Goal: Check status: Check status

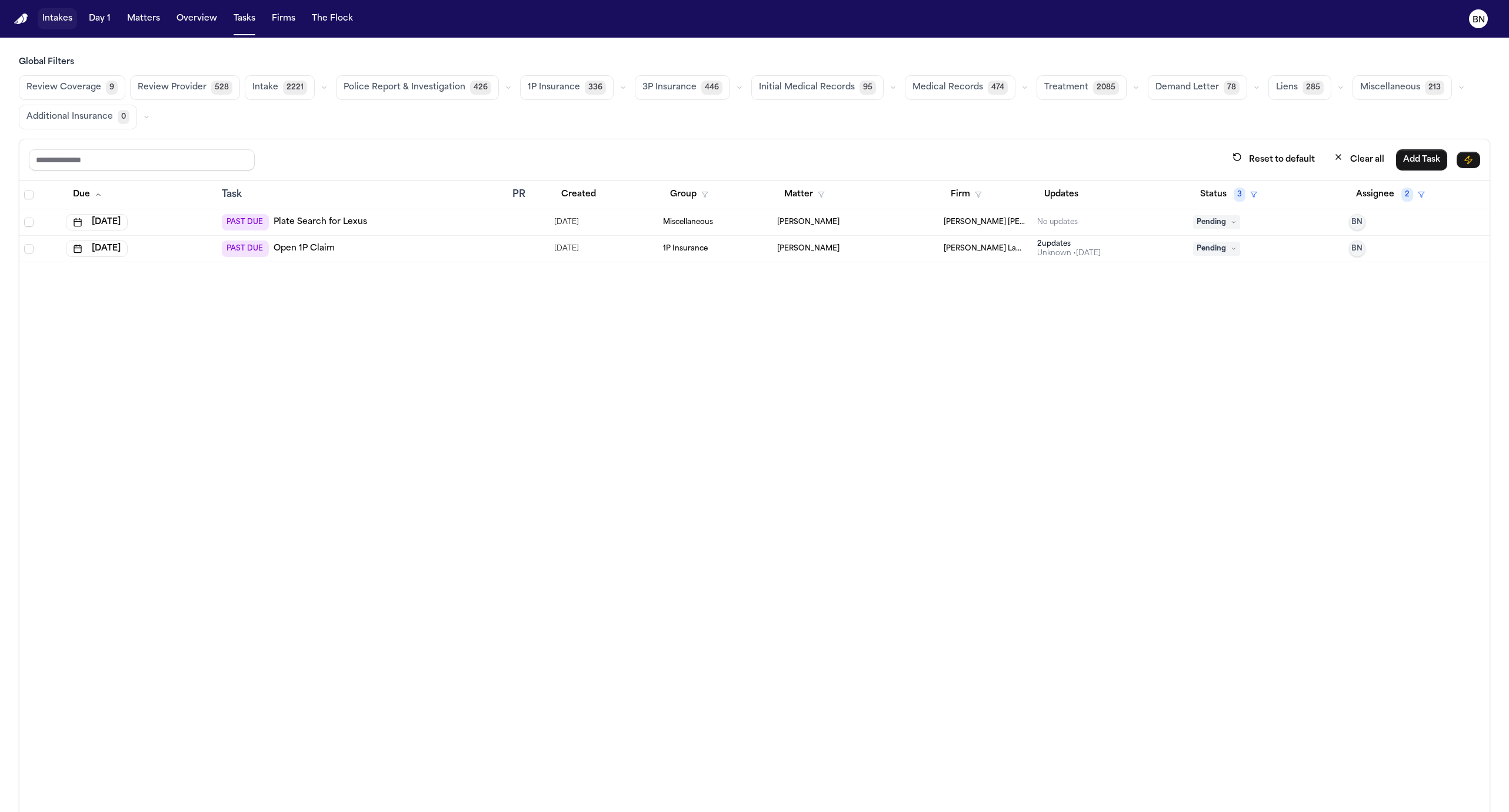
click at [46, 18] on button "Intakes" at bounding box center [57, 19] width 39 height 21
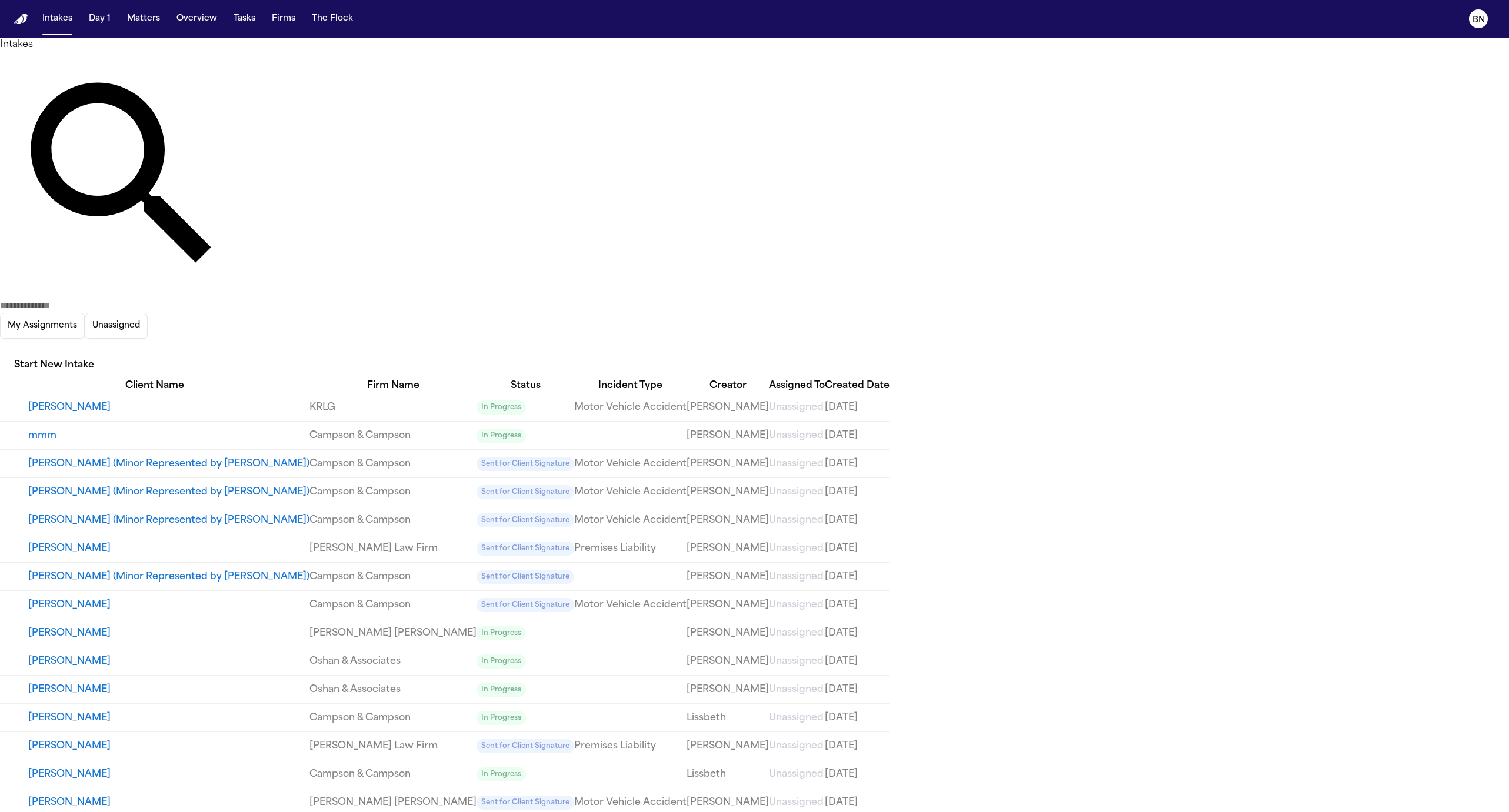
click at [199, 400] on button "[PERSON_NAME]" at bounding box center [169, 407] width 281 height 14
